Goal: Transaction & Acquisition: Purchase product/service

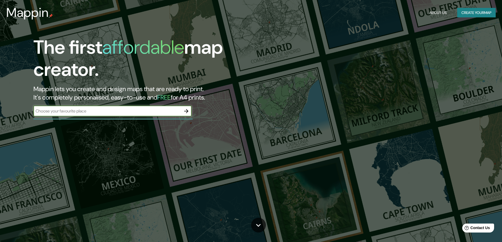
click at [474, 13] on button "Create your map" at bounding box center [476, 13] width 38 height 10
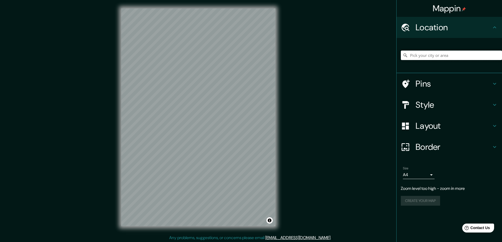
click at [421, 58] on input "Pick your city or area" at bounding box center [450, 55] width 101 height 9
type input "kivinaki"
click at [427, 30] on h4 "Location" at bounding box center [453, 27] width 76 height 11
click at [431, 50] on div "kivinaki" at bounding box center [450, 55] width 101 height 26
click at [428, 55] on input "kivinaki" at bounding box center [450, 55] width 101 height 9
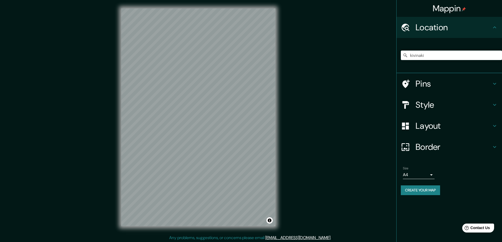
click at [444, 65] on div "kivinaki" at bounding box center [450, 55] width 101 height 26
click at [435, 54] on input "kivinaki" at bounding box center [450, 55] width 101 height 9
click at [437, 84] on h4 "Pins" at bounding box center [453, 83] width 76 height 11
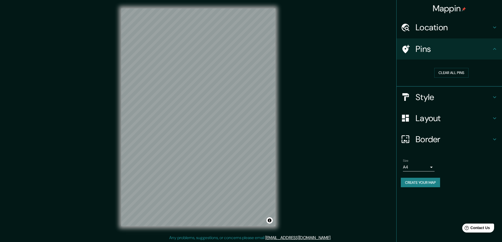
click at [436, 37] on div "Location" at bounding box center [448, 27] width 105 height 21
